Goal: Find specific page/section: Find specific page/section

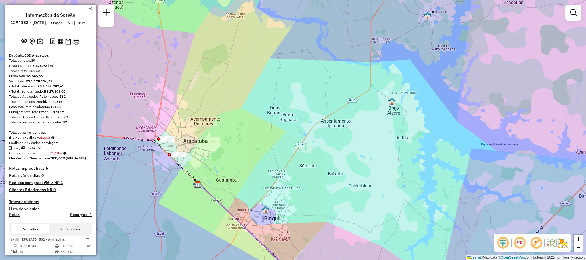
scroll to position [1052, 0]
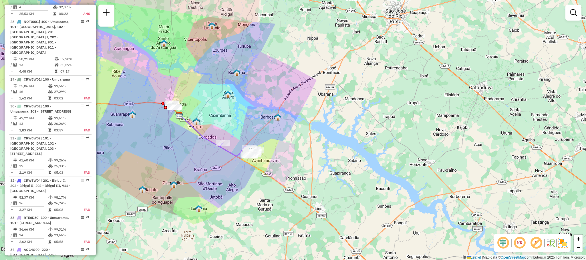
drag, startPoint x: 224, startPoint y: 147, endPoint x: 222, endPoint y: 99, distance: 48.1
click at [222, 99] on div "Janela de atendimento Grade de atendimento Capacidade Transportadoras Veículos …" at bounding box center [293, 130] width 586 height 260
select select "**********"
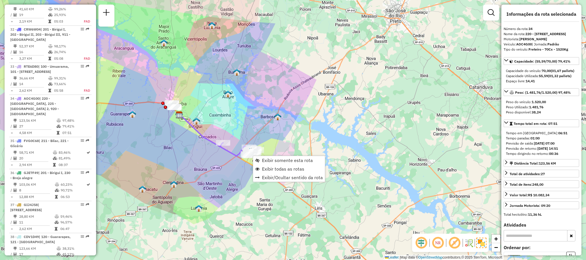
scroll to position [1286, 0]
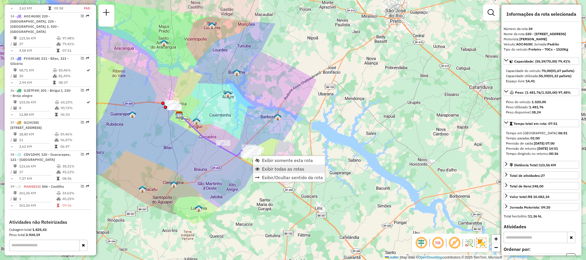
click at [296, 170] on span "Exibir todas as rotas" at bounding box center [283, 169] width 42 height 5
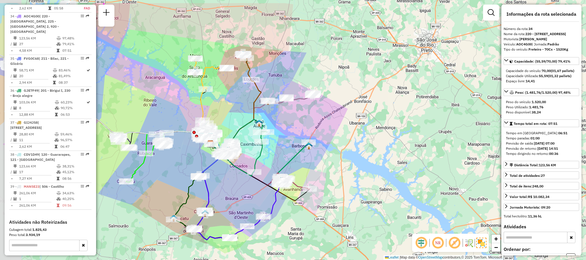
drag, startPoint x: 141, startPoint y: 134, endPoint x: 170, endPoint y: 162, distance: 40.7
click at [170, 162] on div "Janela de atendimento Grade de atendimento Capacidade Transportadoras Veículos …" at bounding box center [293, 130] width 586 height 260
